Goal: Information Seeking & Learning: Learn about a topic

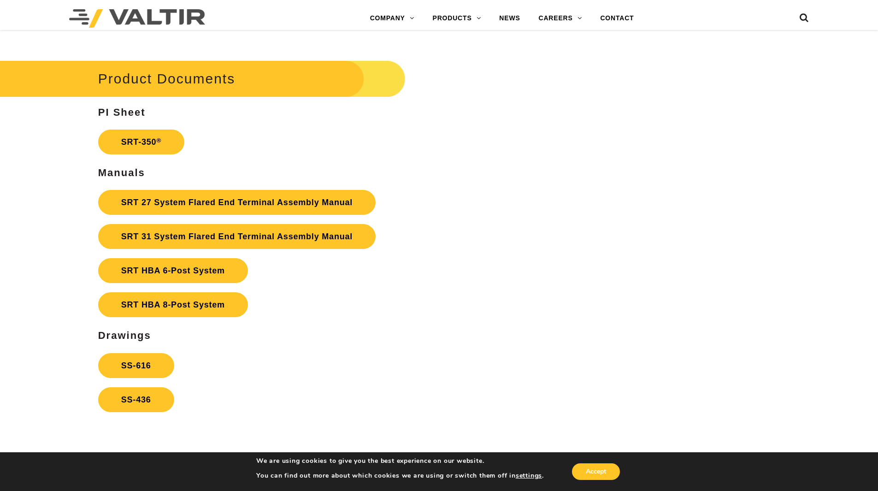
scroll to position [1706, 0]
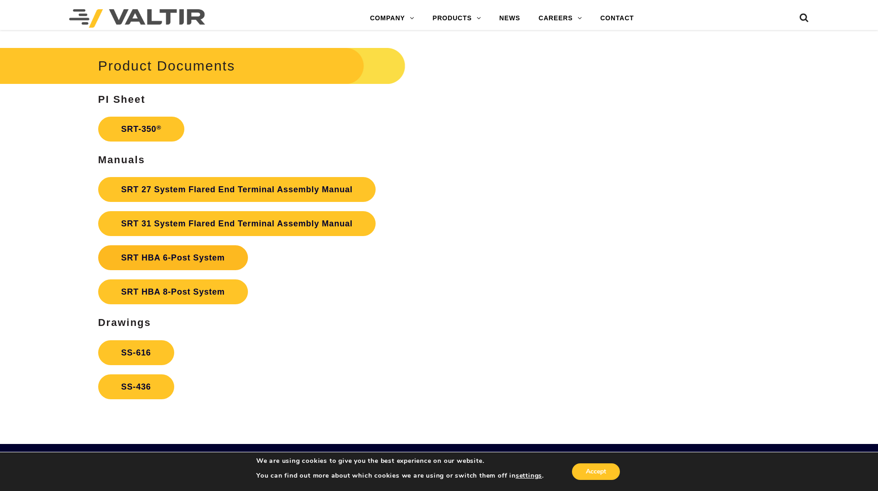
click at [174, 261] on strong "SRT HBA 6-Post System" at bounding box center [173, 257] width 104 height 9
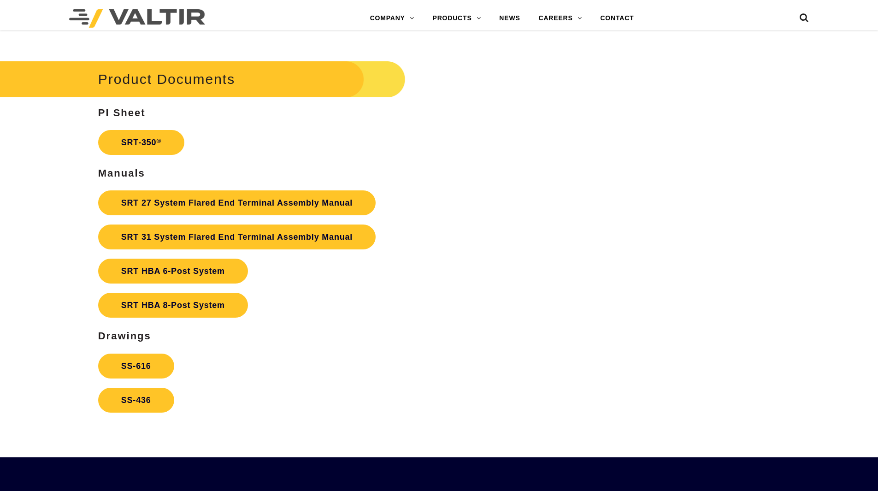
scroll to position [1706, 0]
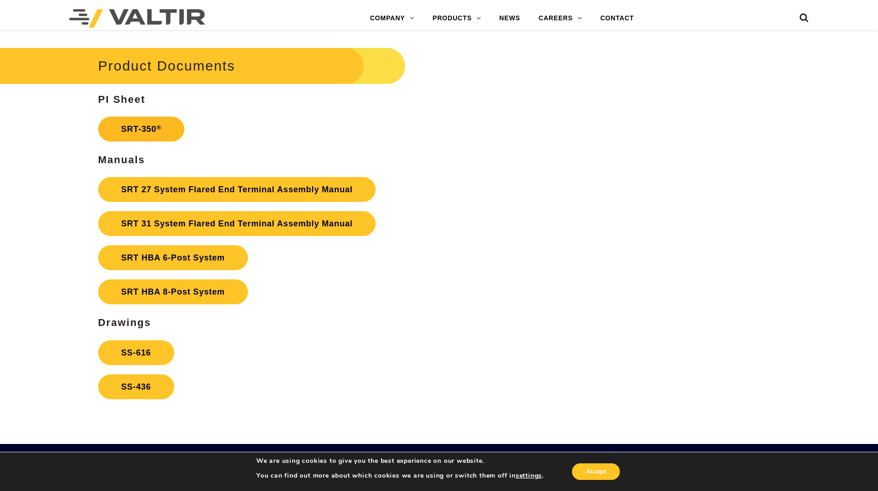
click at [142, 127] on link "SRT-350 ®" at bounding box center [141, 129] width 86 height 25
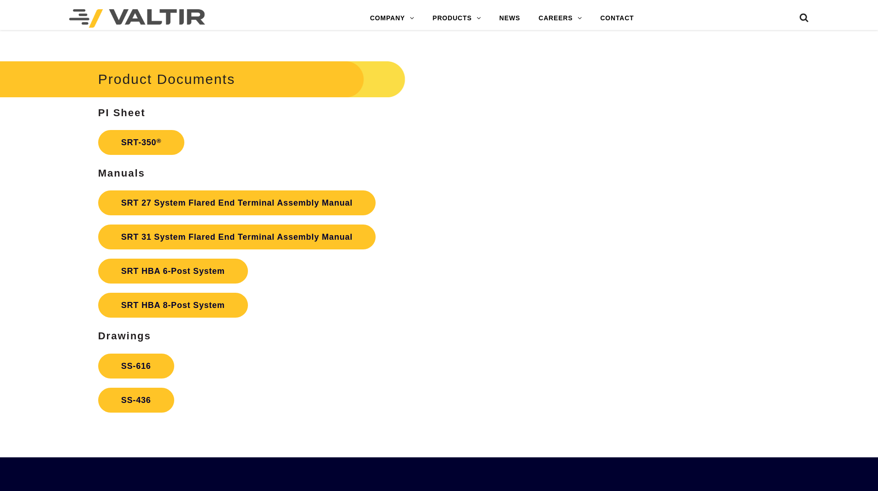
scroll to position [1706, 0]
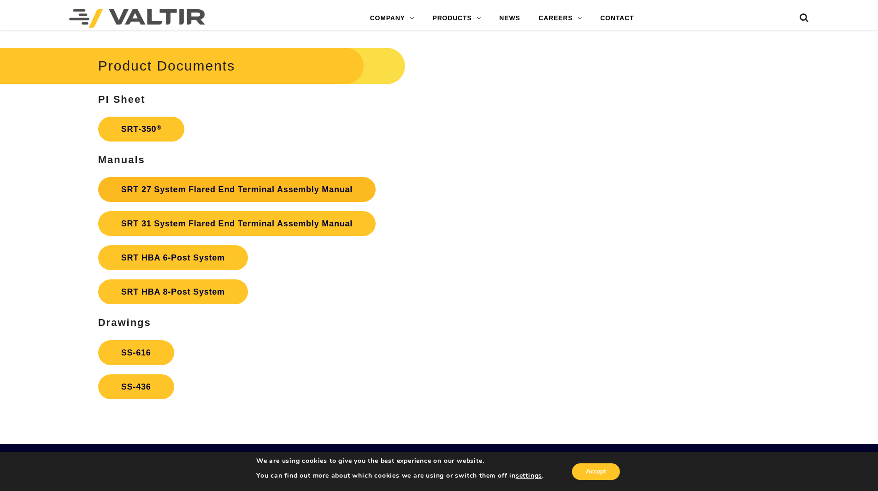
click at [197, 191] on link "SRT 27 System Flared End Terminal Assembly Manual" at bounding box center [237, 189] width 278 height 25
click at [148, 124] on link "SRT-350 ®" at bounding box center [141, 129] width 86 height 25
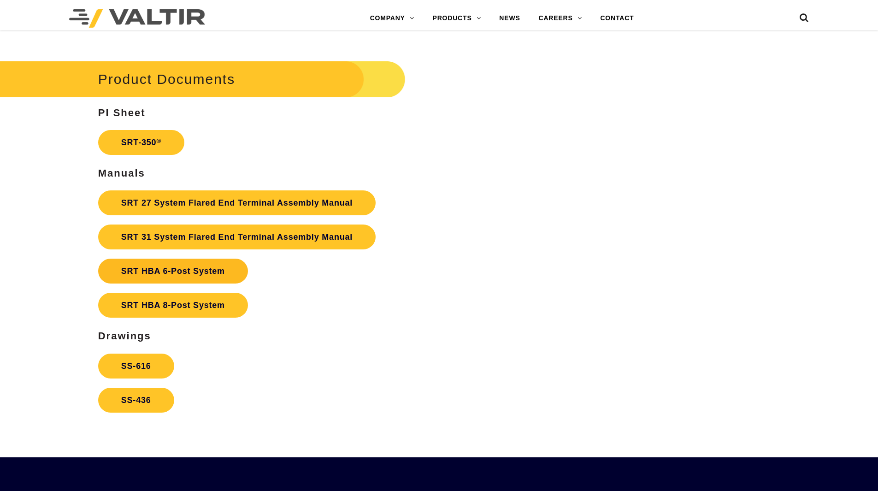
scroll to position [1706, 0]
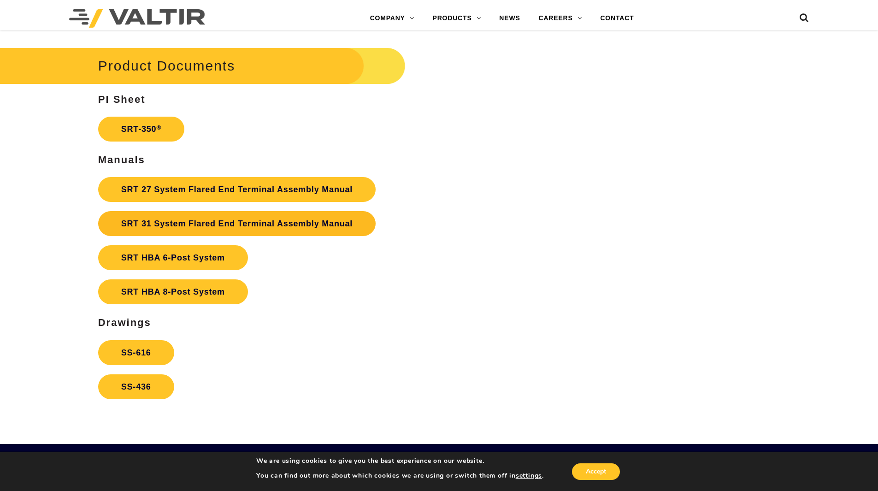
click at [183, 222] on link "SRT 31 System Flared End Terminal Assembly Manual" at bounding box center [237, 223] width 278 height 25
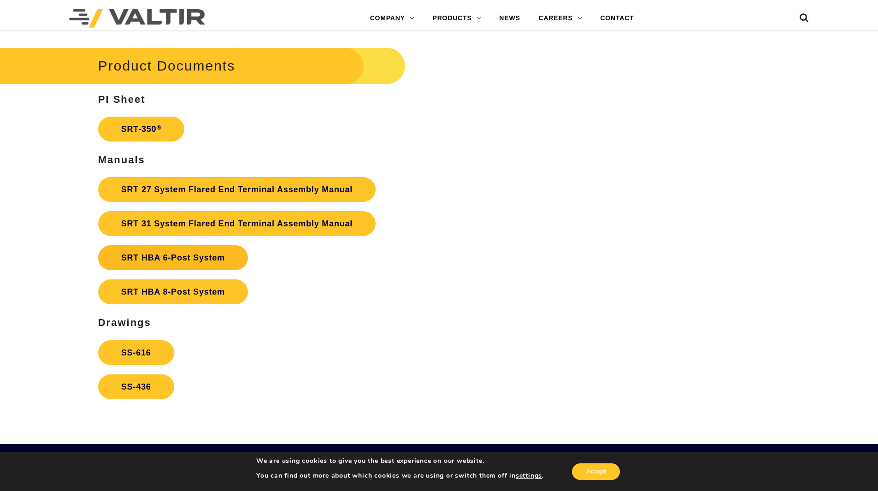
click at [171, 263] on link "SRT HBA 6-Post System" at bounding box center [173, 257] width 150 height 25
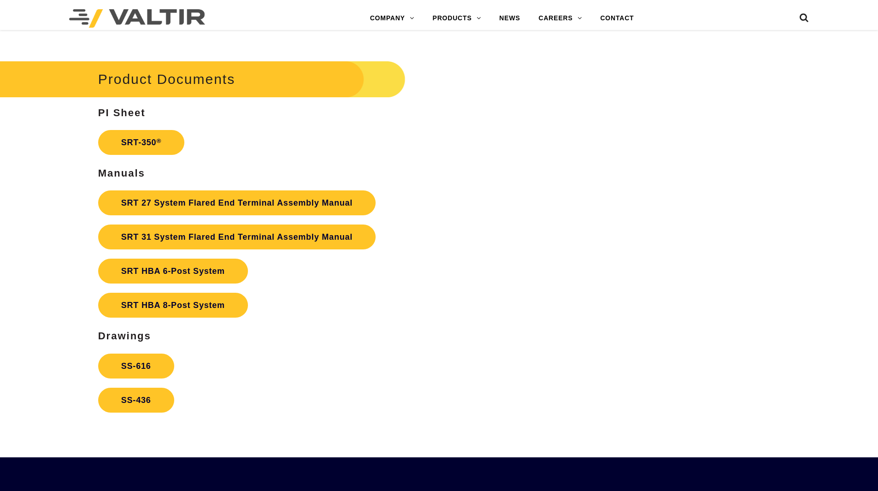
scroll to position [1706, 0]
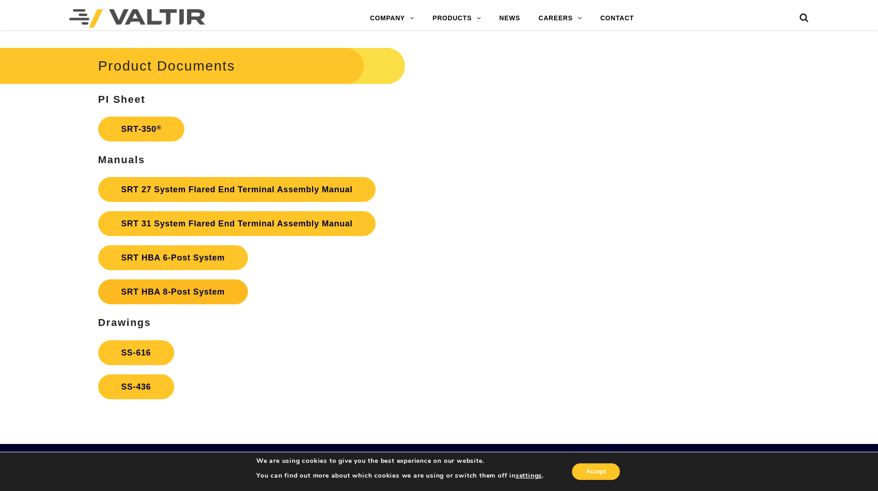
click at [154, 294] on link "SRT HBA 8-Post System" at bounding box center [173, 291] width 150 height 25
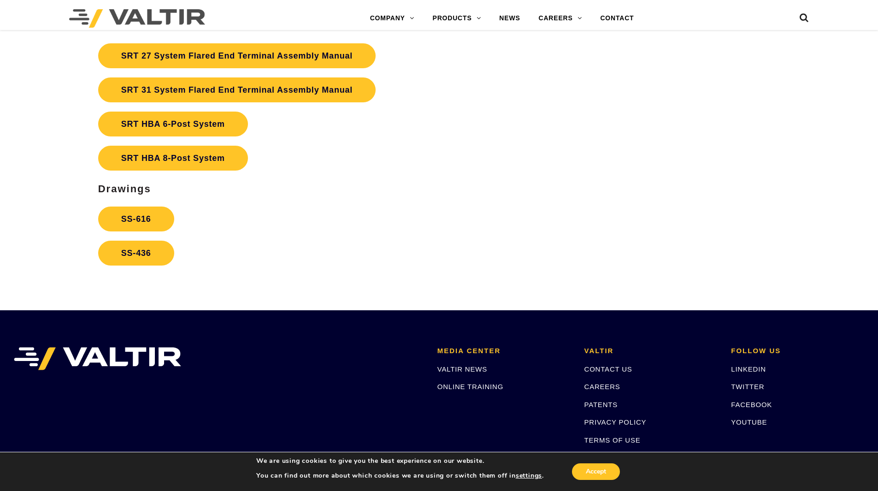
scroll to position [1844, 0]
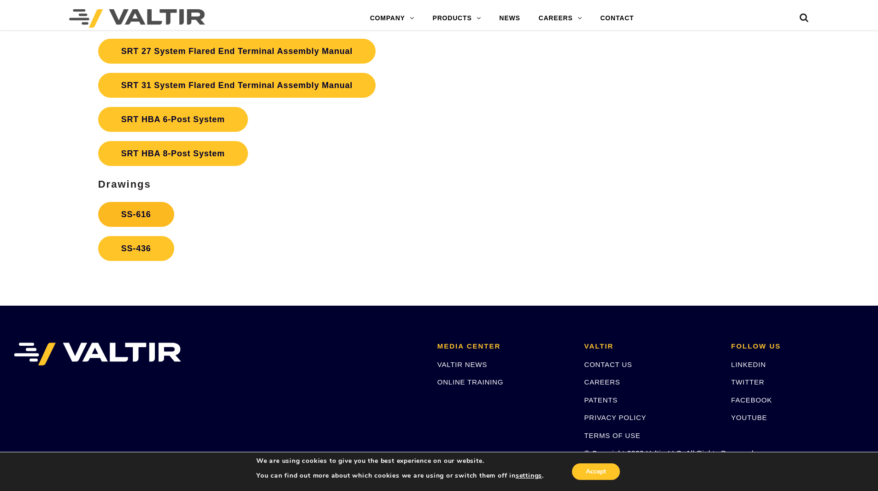
click at [137, 210] on link "SS-616" at bounding box center [136, 214] width 76 height 25
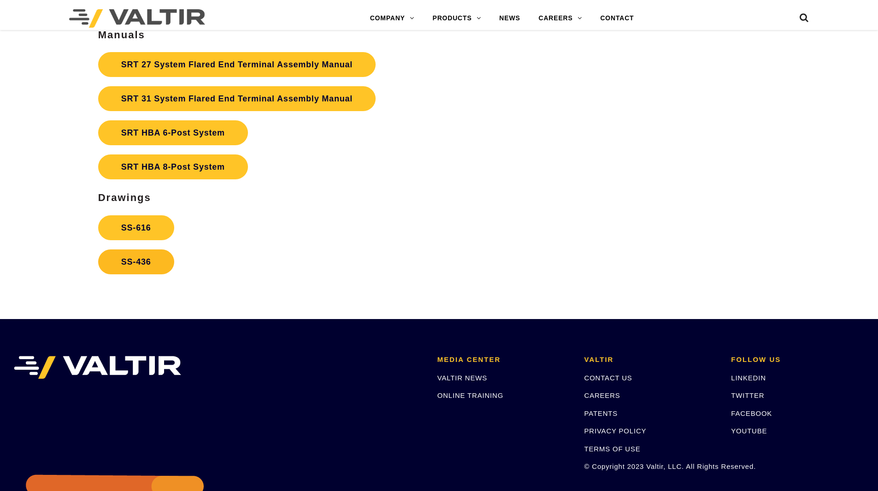
scroll to position [1844, 0]
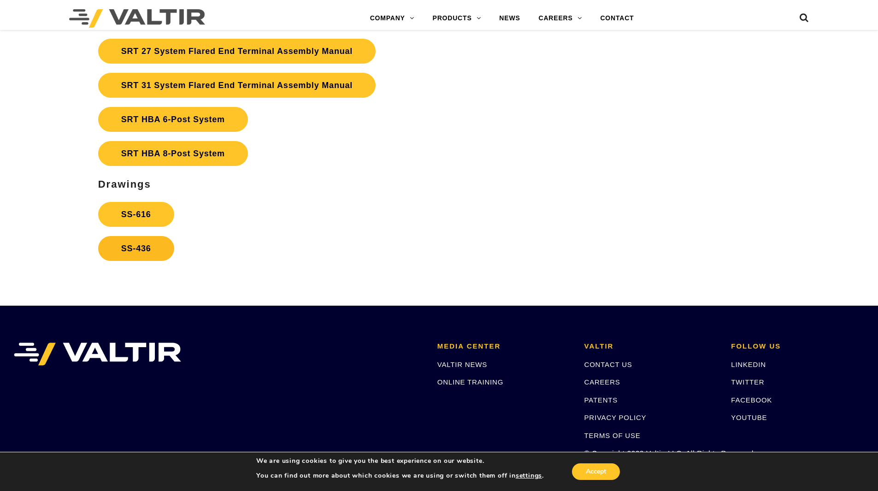
click at [145, 252] on link "SS-436" at bounding box center [136, 248] width 76 height 25
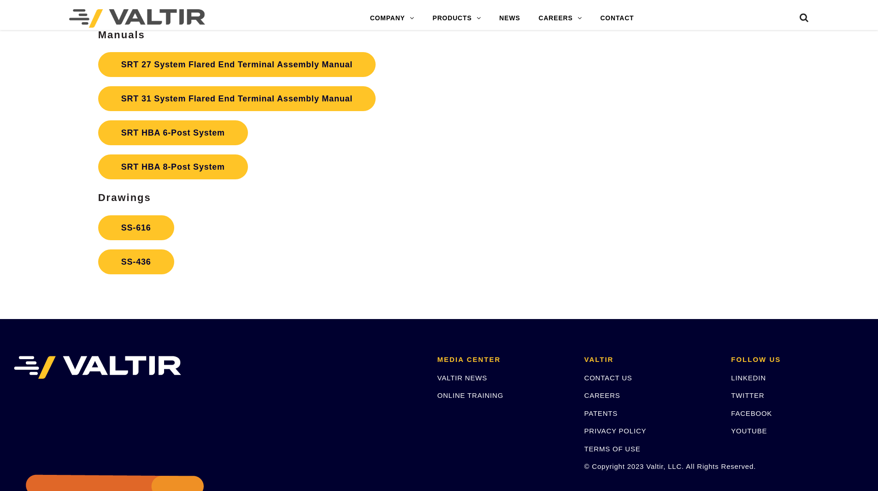
scroll to position [1844, 0]
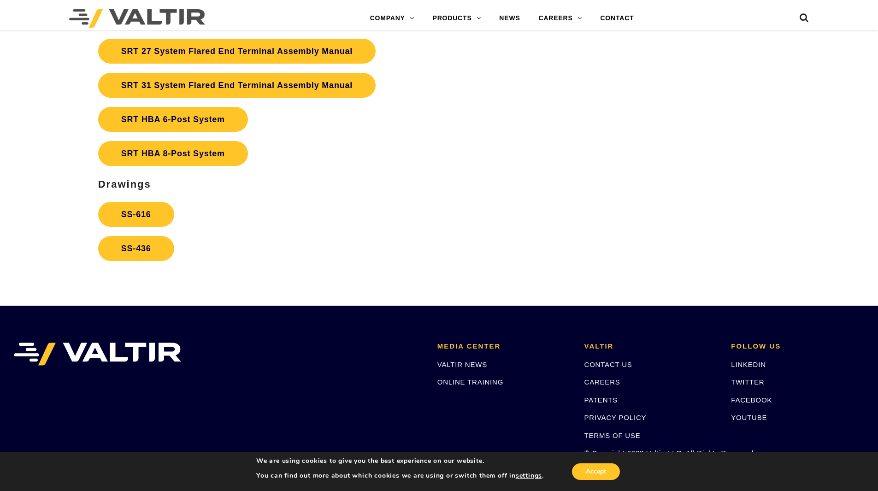
click at [443, 186] on h3 "Drawings" at bounding box center [329, 184] width 462 height 11
drag, startPoint x: 210, startPoint y: 16, endPoint x: 168, endPoint y: 14, distance: 42.0
click at [168, 15] on div at bounding box center [172, 18] width 206 height 23
